Goal: Find specific page/section: Find specific page/section

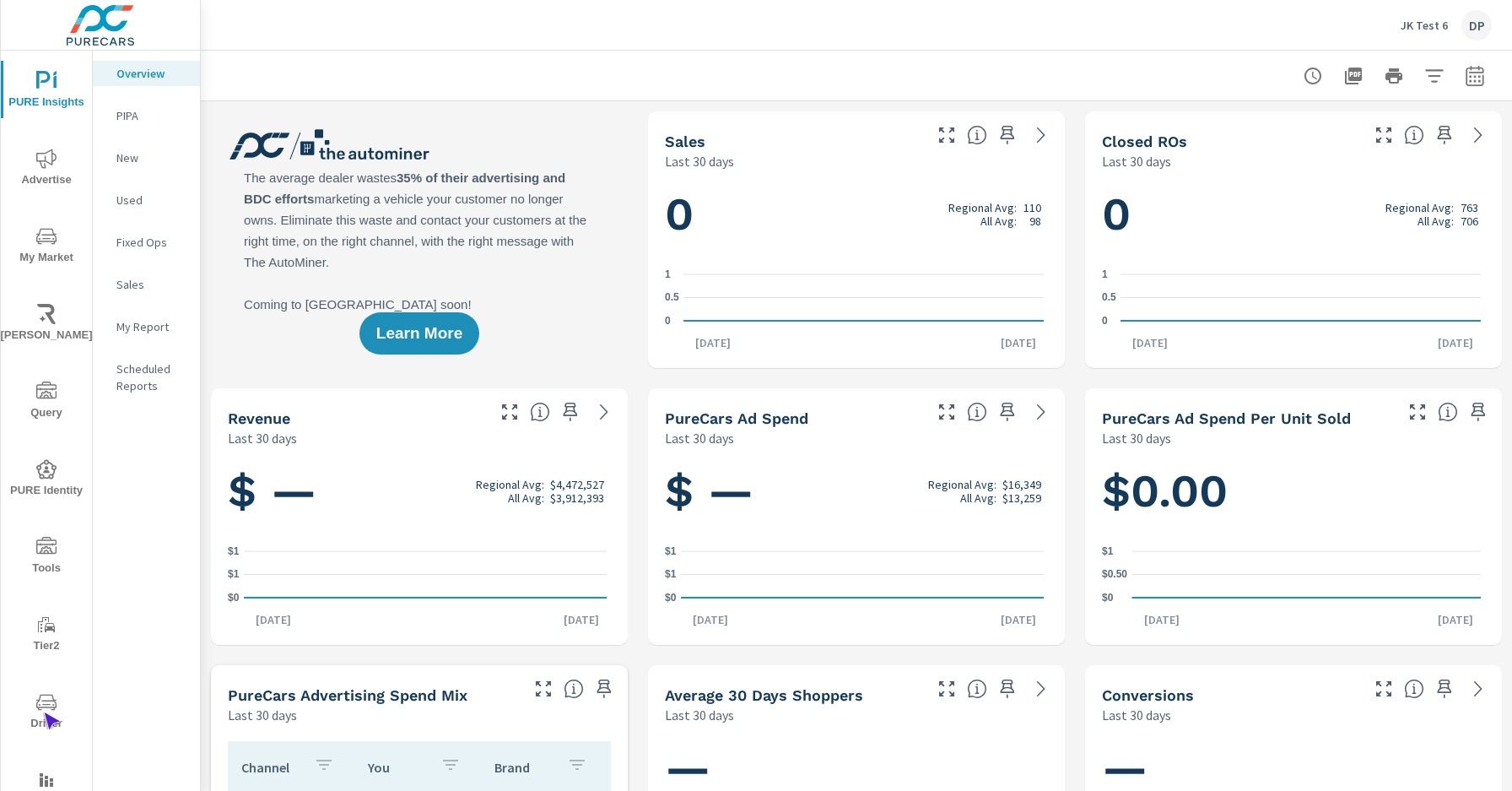
scroll to position [1, 0]
click at [43, 712] on span "Driver" at bounding box center [45, 712] width 81 height 42
